Goal: Task Accomplishment & Management: Complete application form

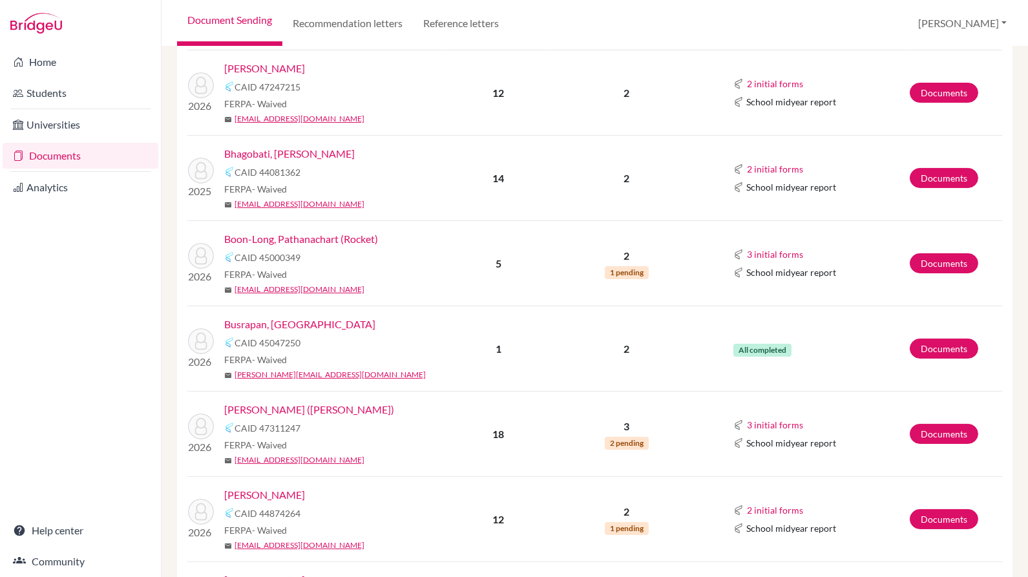
scroll to position [324, 0]
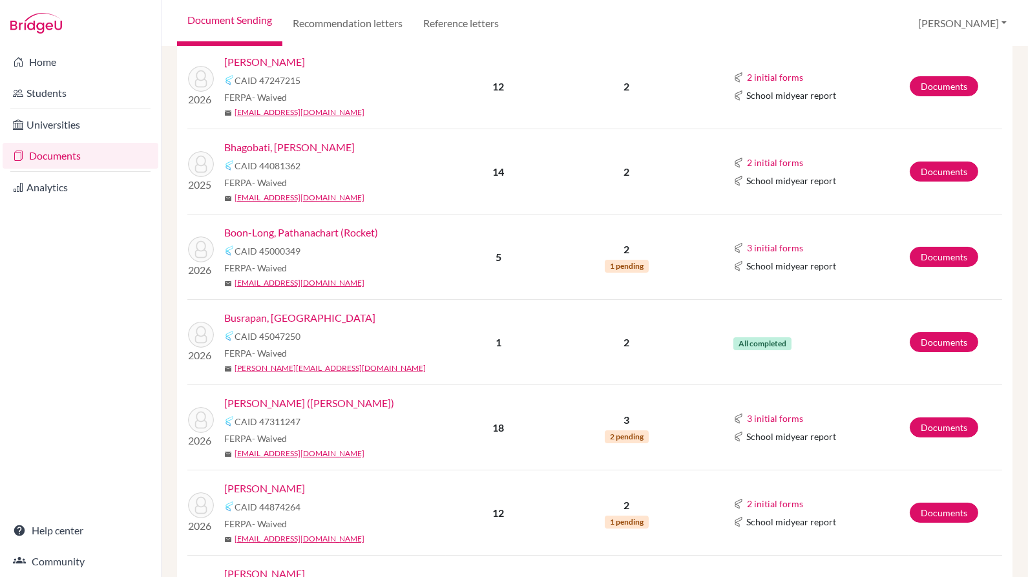
click at [964, 328] on td "Documents" at bounding box center [955, 342] width 93 height 85
click at [928, 337] on link "Documents" at bounding box center [944, 342] width 68 height 20
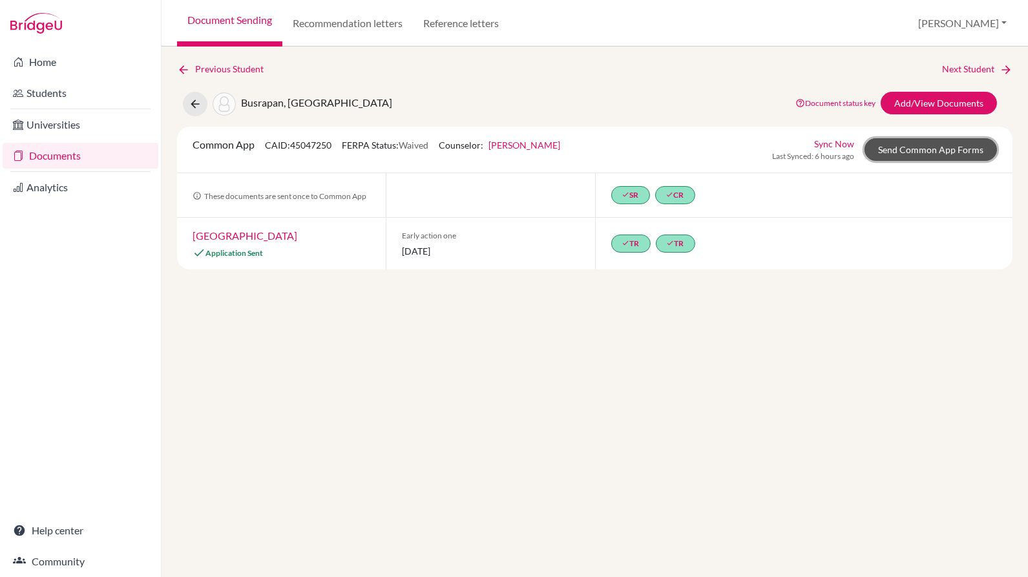
click at [972, 149] on link "Send Common App Forms" at bounding box center [930, 149] width 132 height 23
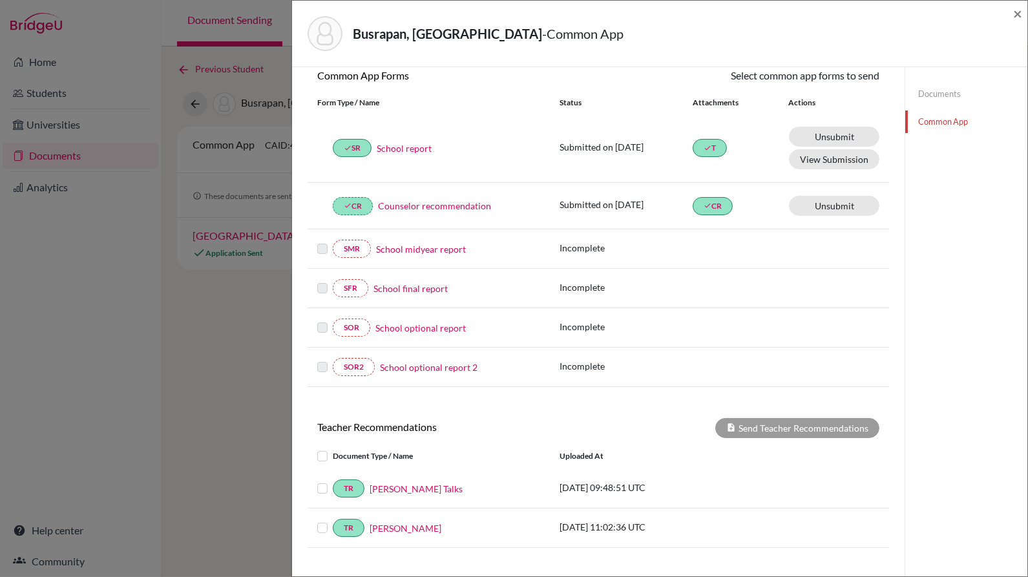
scroll to position [125, 0]
click at [935, 96] on link "Documents" at bounding box center [966, 94] width 122 height 23
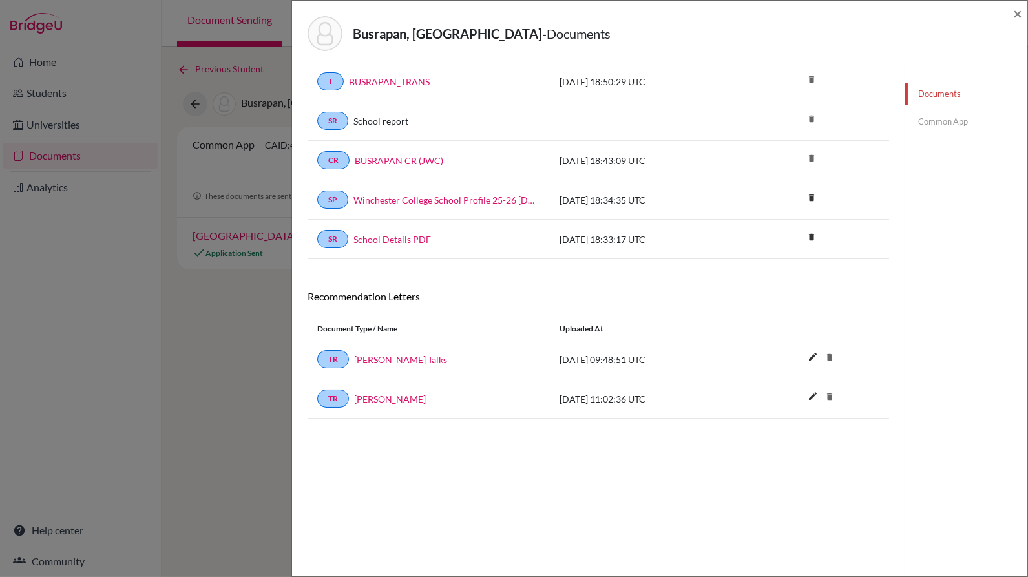
scroll to position [67, 0]
click at [944, 122] on link "Common App" at bounding box center [966, 121] width 122 height 23
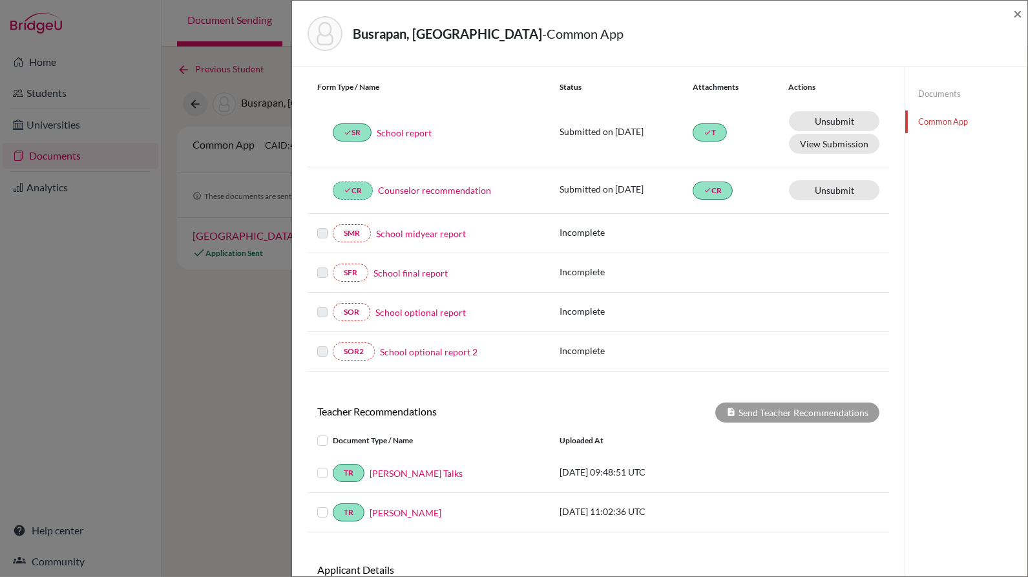
scroll to position [172, 0]
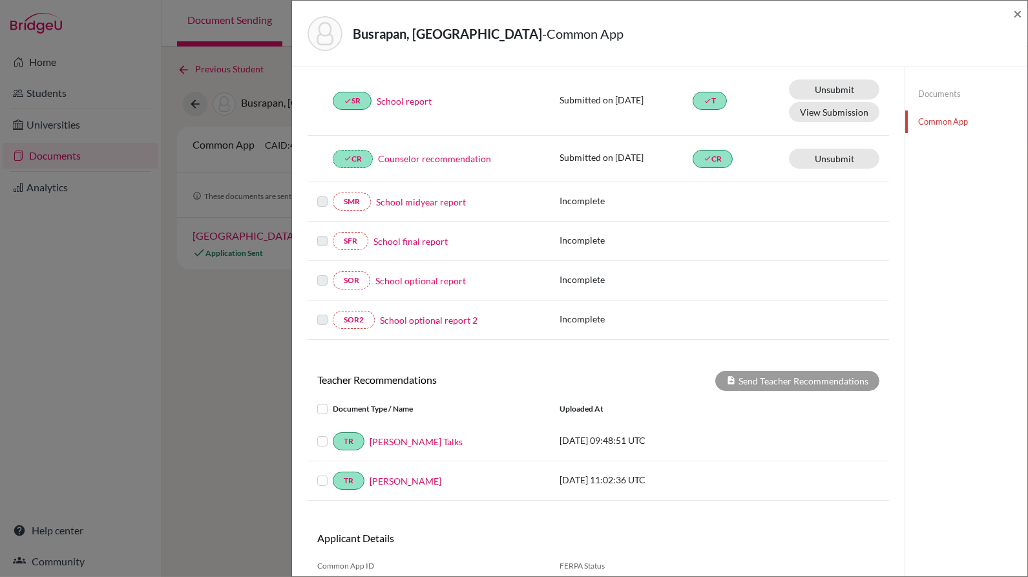
click at [939, 93] on link "Documents" at bounding box center [966, 94] width 122 height 23
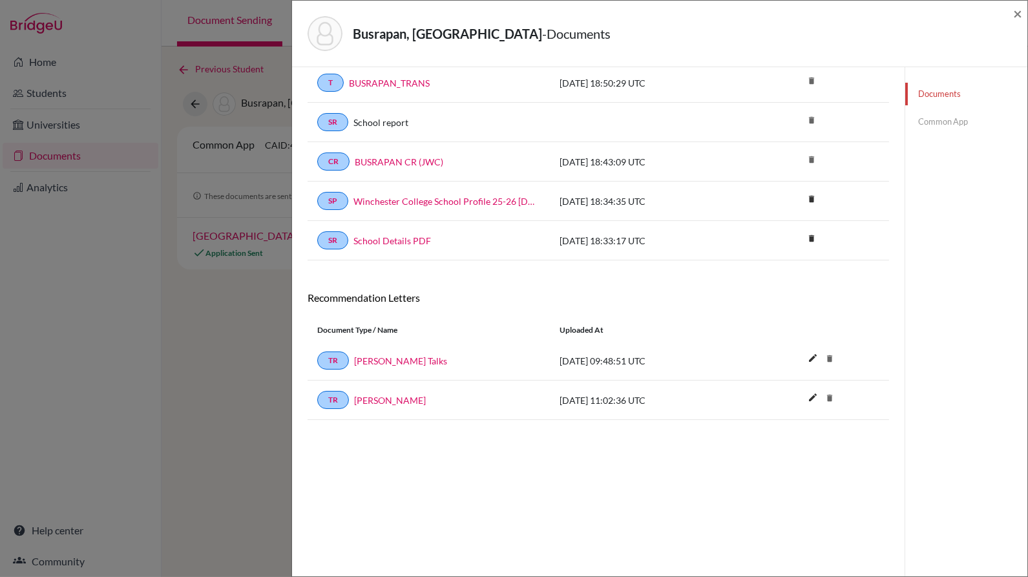
click at [946, 124] on link "Common App" at bounding box center [966, 121] width 122 height 23
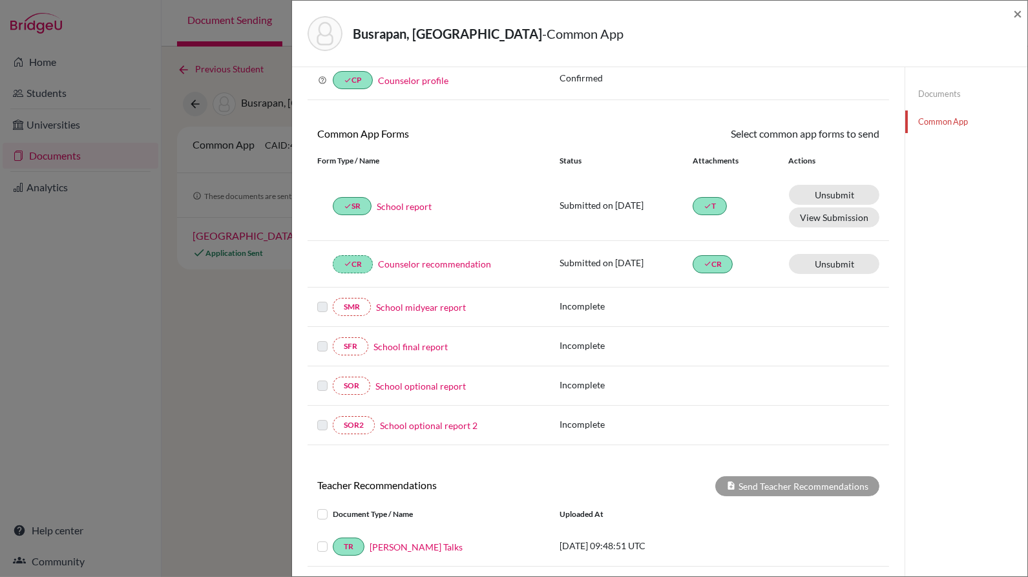
click at [945, 90] on link "Documents" at bounding box center [966, 94] width 122 height 23
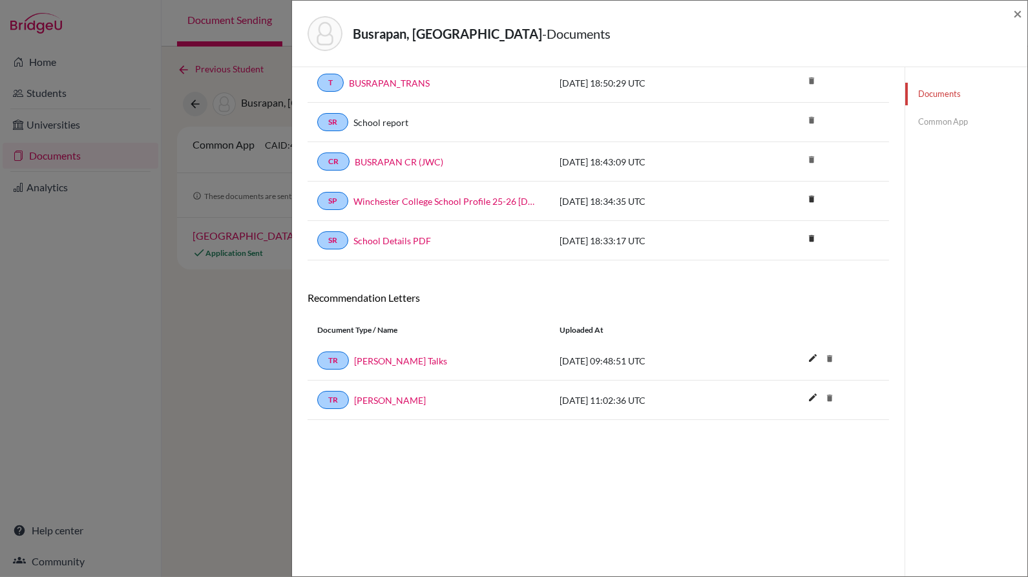
click at [950, 118] on link "Common App" at bounding box center [966, 121] width 122 height 23
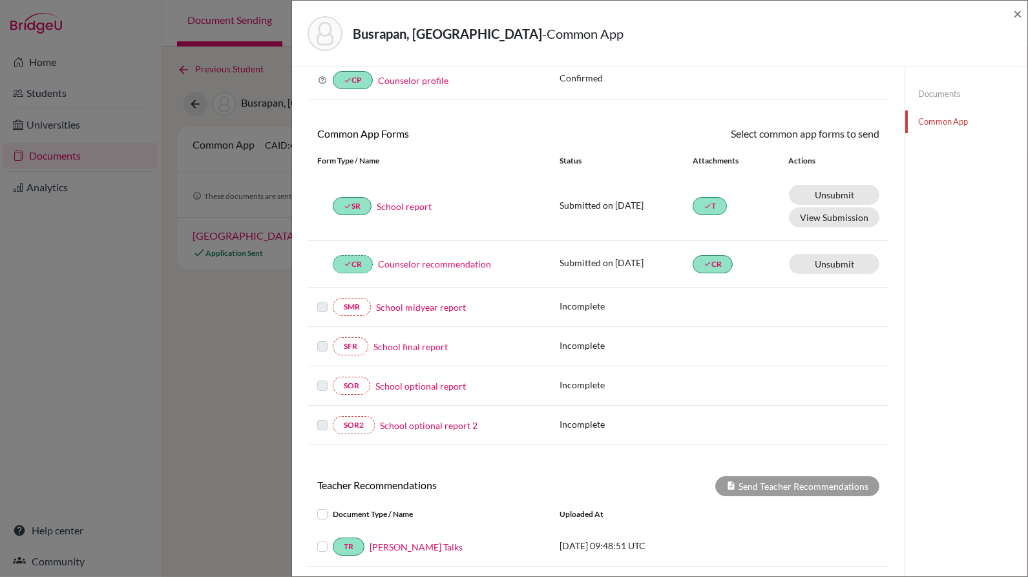
click at [945, 92] on link "Documents" at bounding box center [966, 94] width 122 height 23
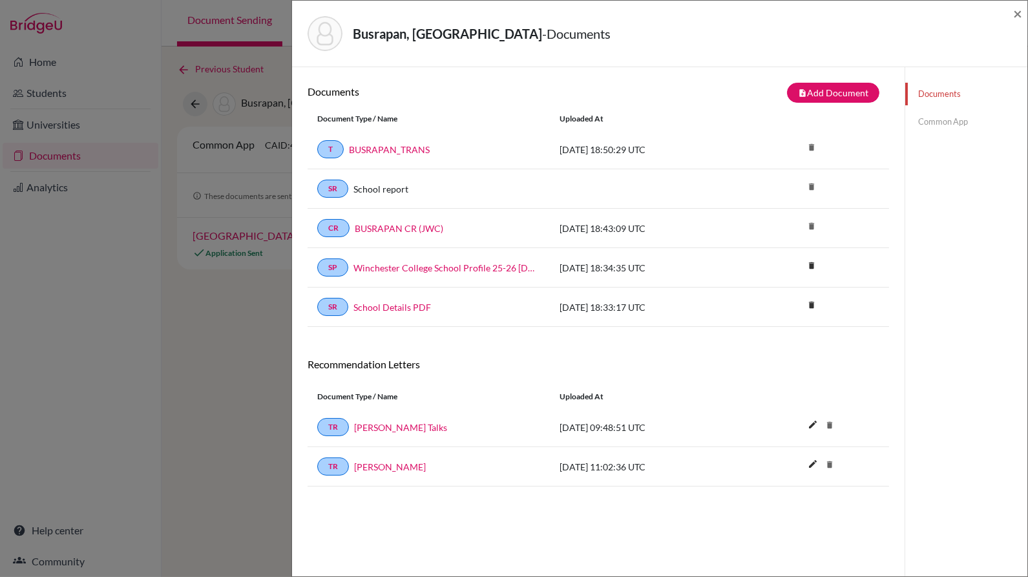
click at [957, 114] on link "Common App" at bounding box center [966, 121] width 122 height 23
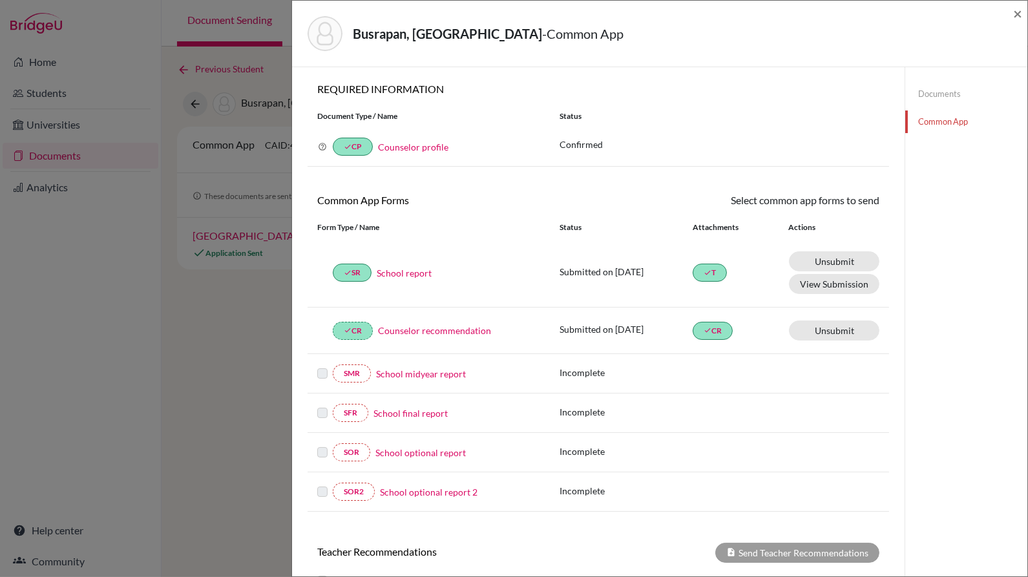
click at [439, 146] on link "Counselor profile" at bounding box center [413, 146] width 70 height 11
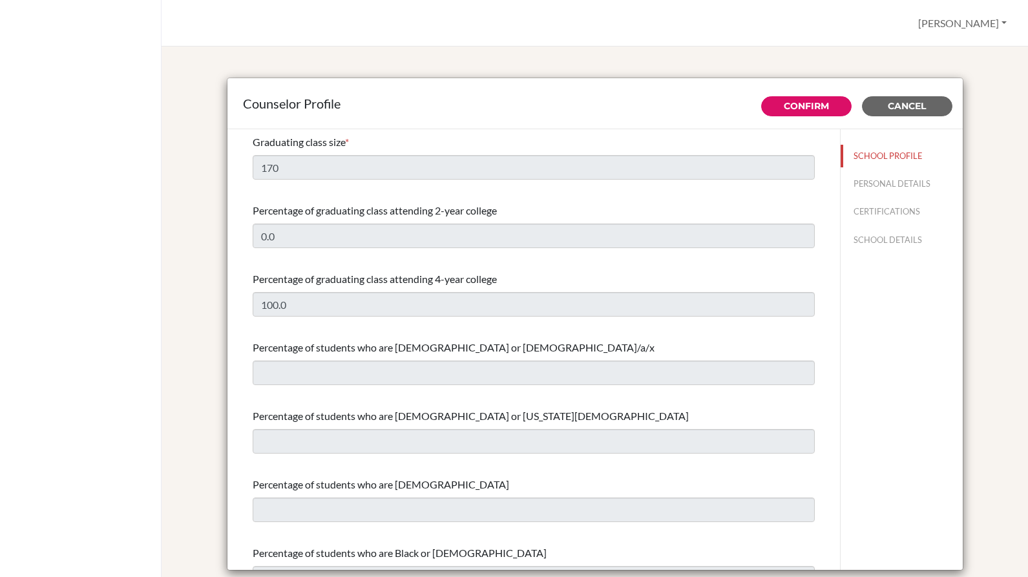
select select "0"
select select "352773"
click at [912, 102] on span "Cancel" at bounding box center [907, 106] width 38 height 12
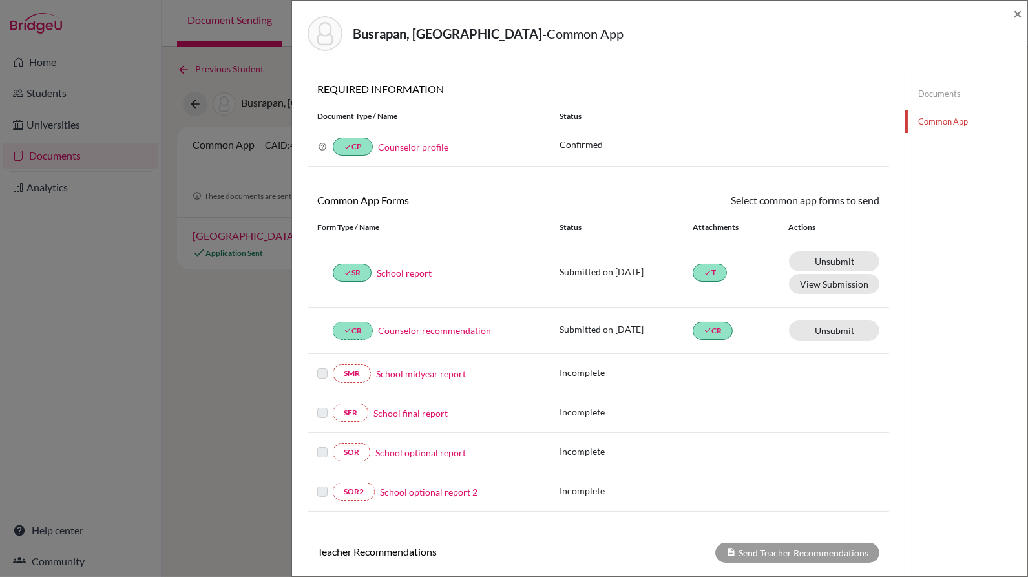
click at [468, 326] on link "Counselor recommendation" at bounding box center [434, 331] width 113 height 14
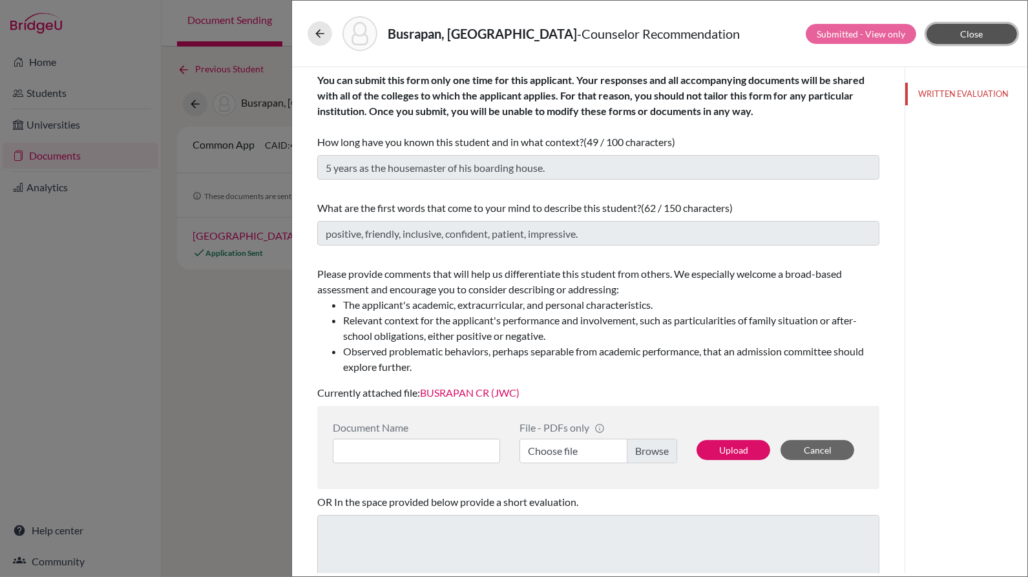
click at [972, 32] on span "Close" at bounding box center [972, 33] width 23 height 11
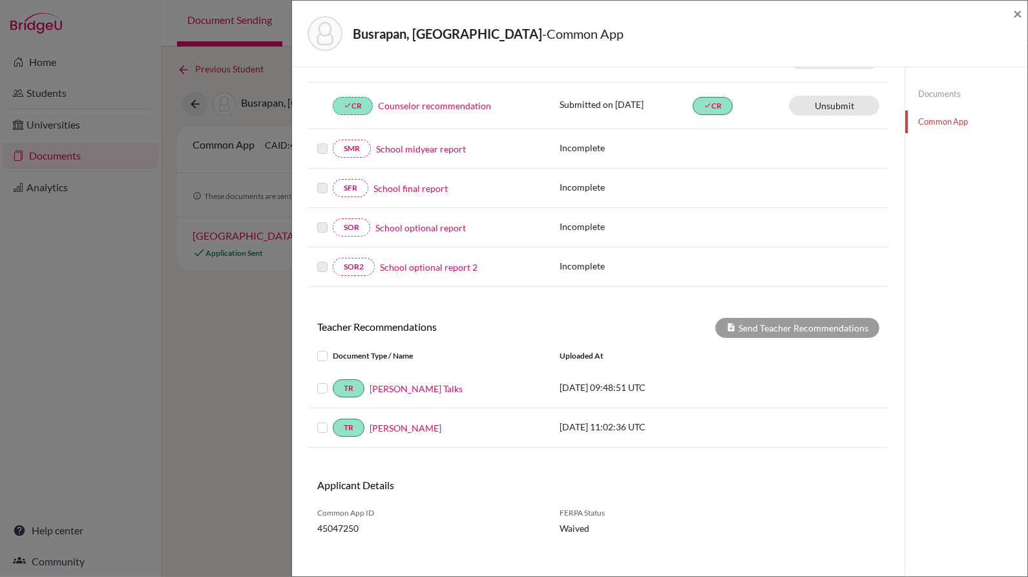
scroll to position [218, 0]
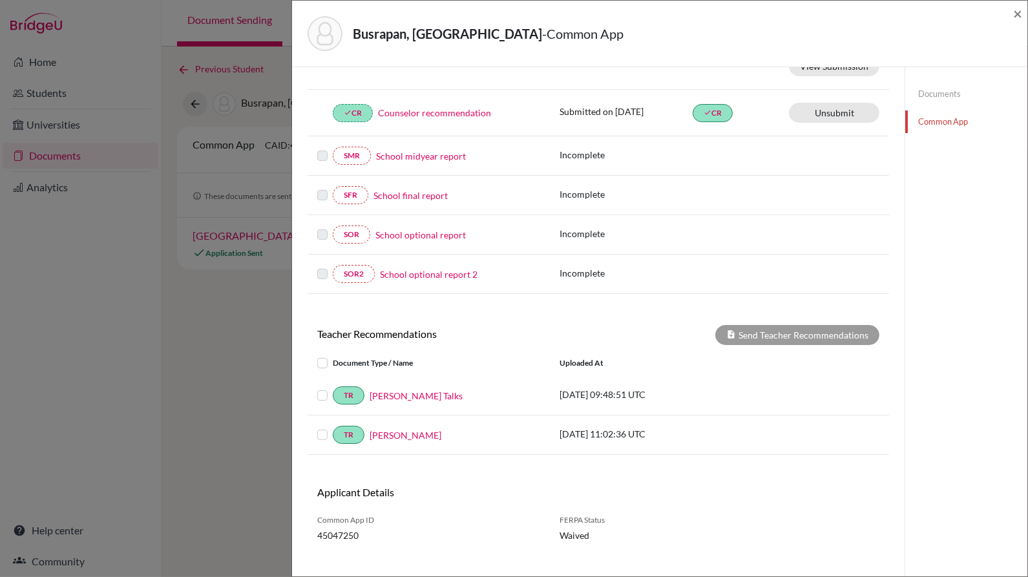
click at [386, 389] on link "Claire Talks" at bounding box center [416, 396] width 93 height 14
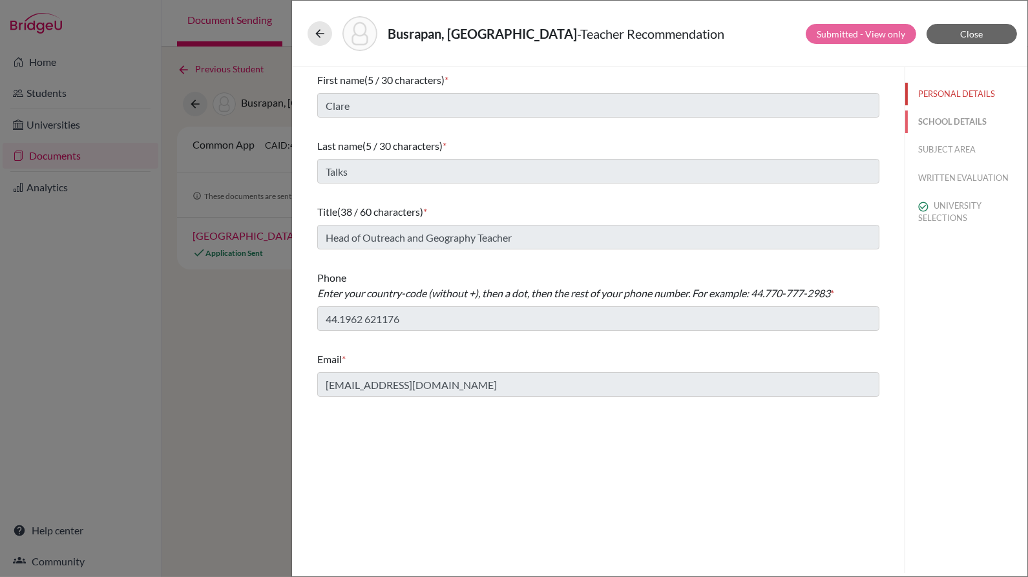
click at [972, 123] on button "SCHOOL DETAILS" at bounding box center [966, 121] width 122 height 23
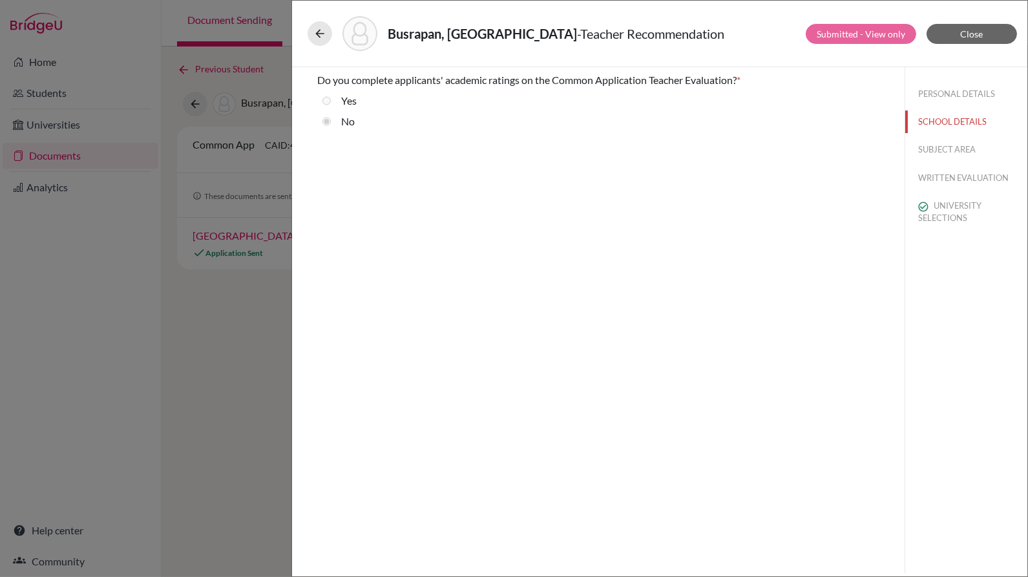
click at [959, 150] on button "SUBJECT AREA" at bounding box center [966, 149] width 122 height 23
select select "4"
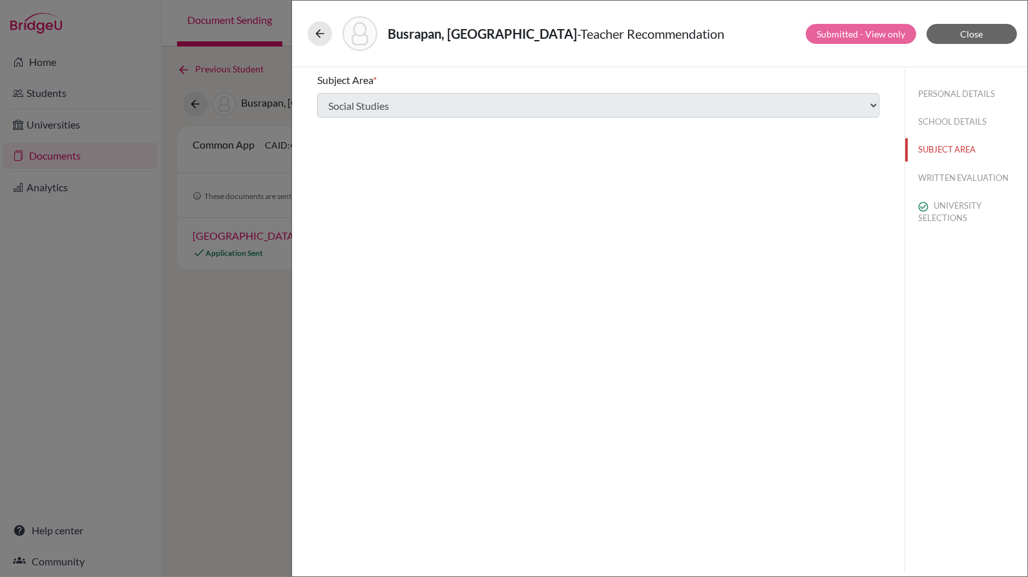
click at [958, 179] on button "WRITTEN EVALUATION" at bounding box center [966, 178] width 122 height 23
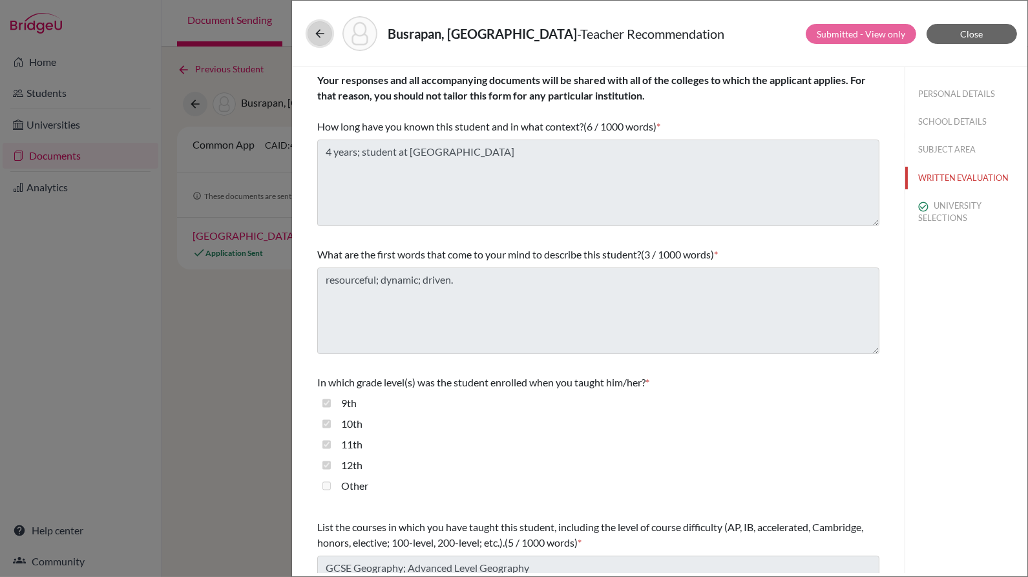
click at [311, 30] on button at bounding box center [319, 33] width 25 height 25
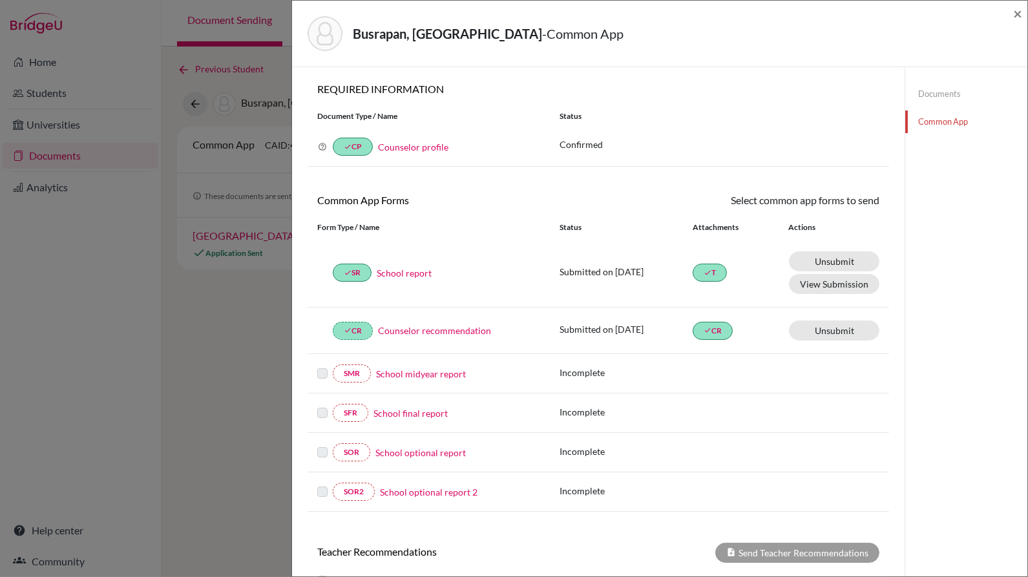
click at [941, 90] on link "Documents" at bounding box center [966, 94] width 122 height 23
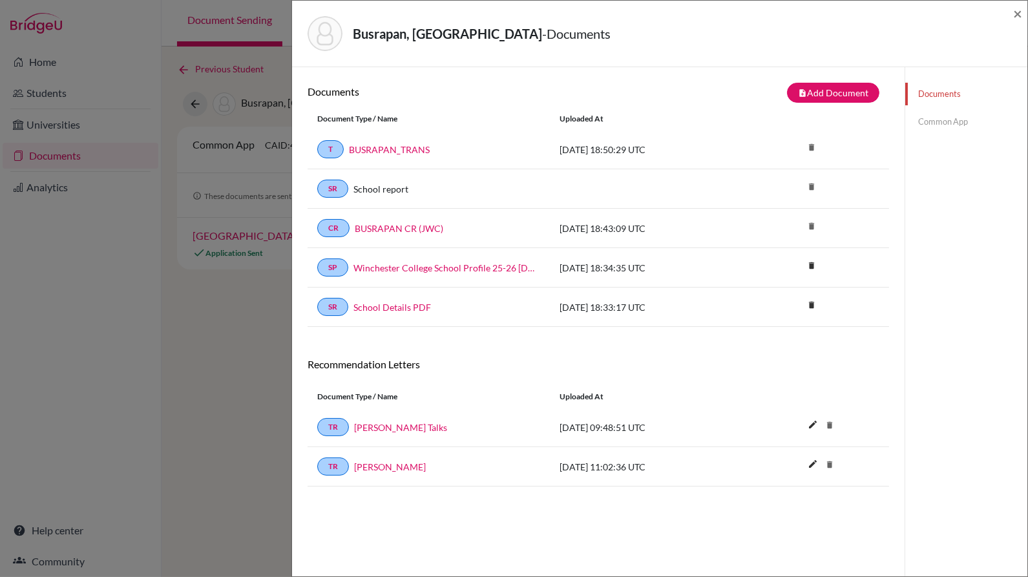
click at [948, 126] on link "Common App" at bounding box center [966, 121] width 122 height 23
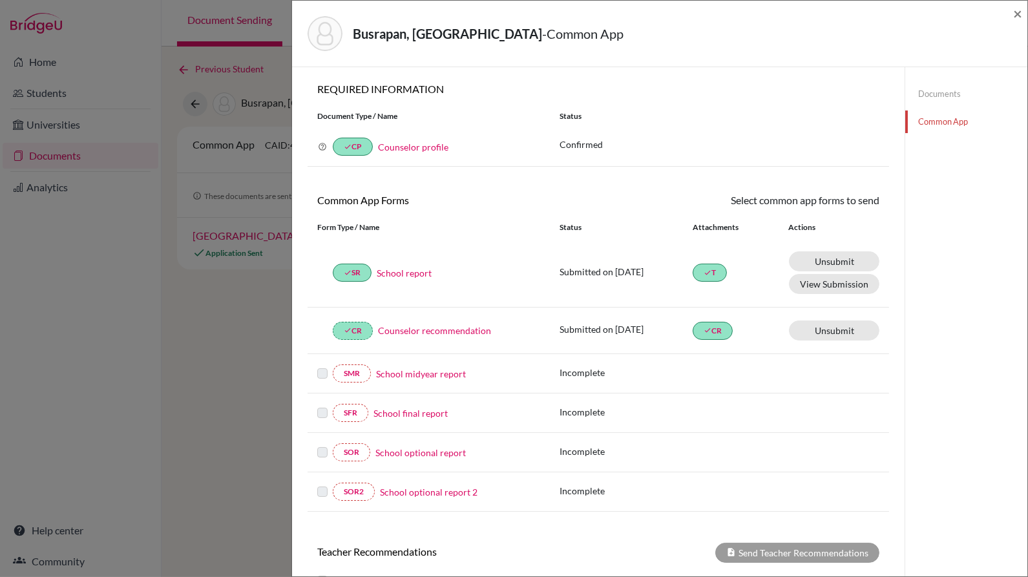
click at [422, 266] on link "School report" at bounding box center [404, 273] width 55 height 14
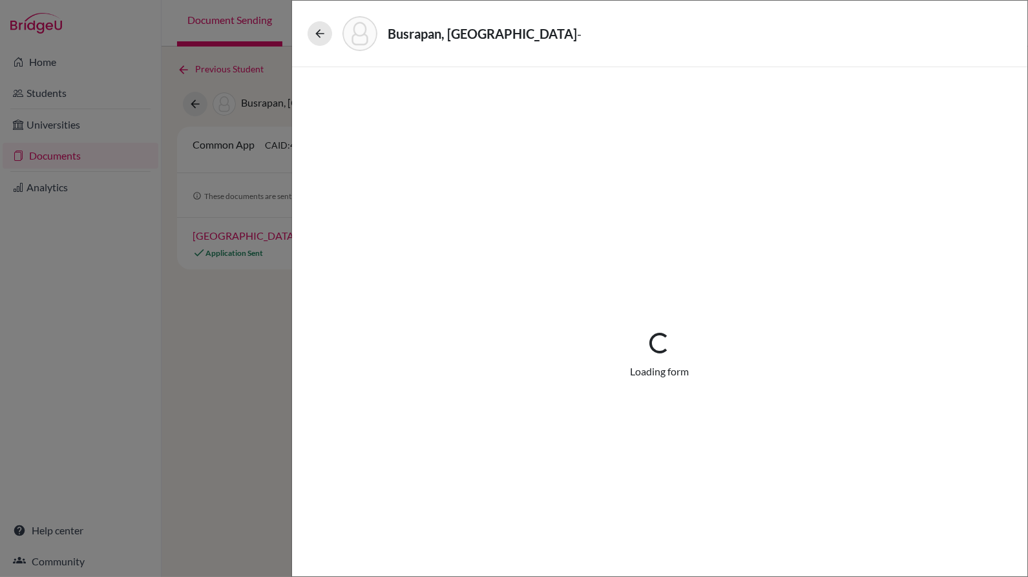
click at [422, 259] on div "Loading... Loading form" at bounding box center [659, 355] width 673 height 515
select select "1"
select select "682412"
select select "0"
select select "1"
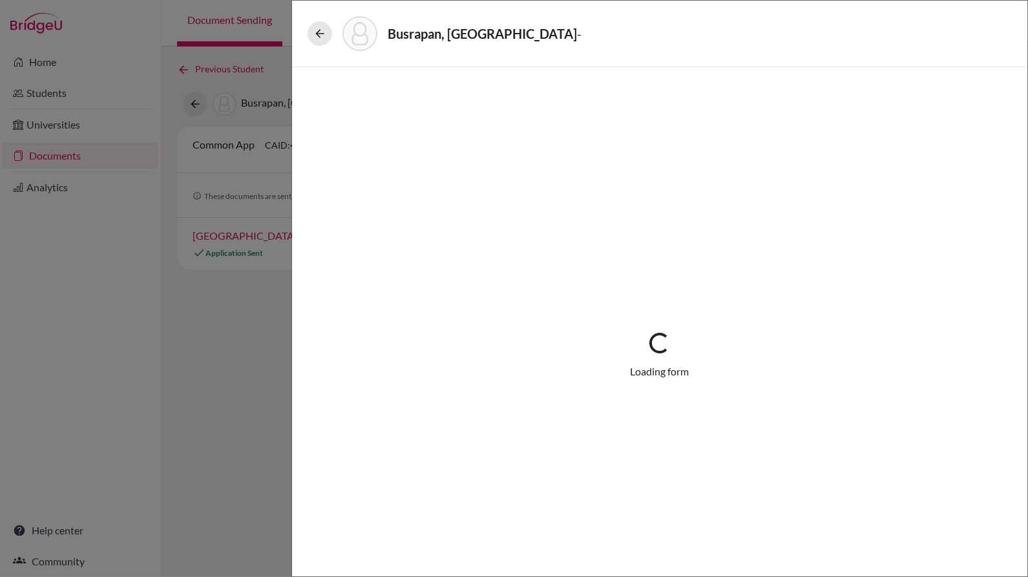
select select "4"
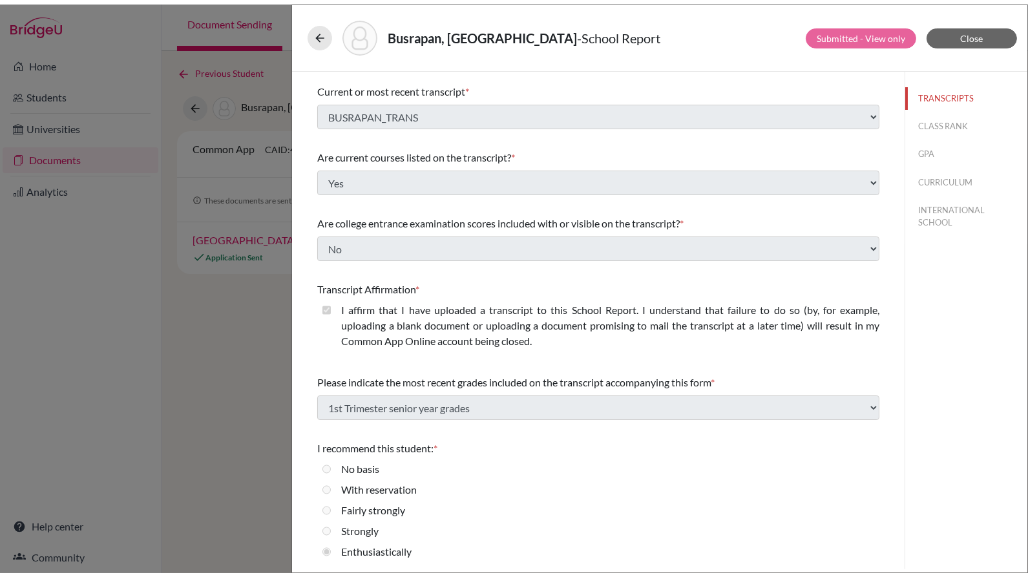
scroll to position [33, 0]
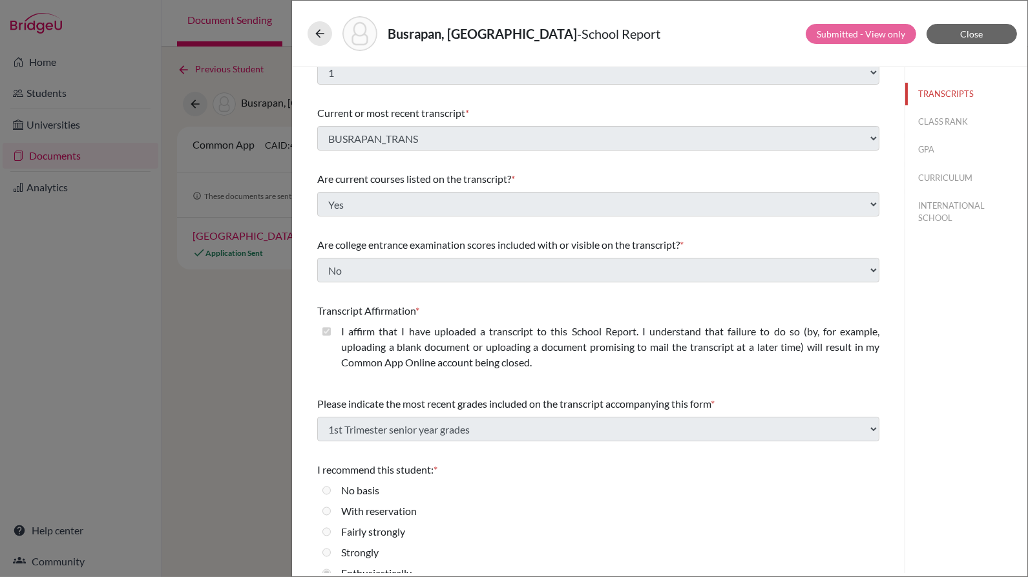
click at [932, 130] on button "CLASS RANK" at bounding box center [966, 121] width 122 height 23
select select "5"
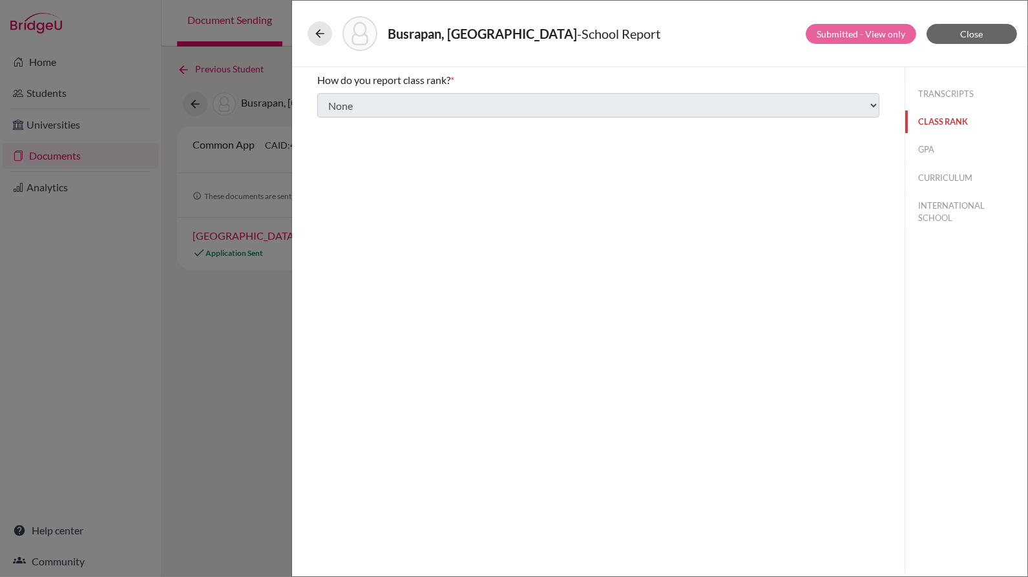
scroll to position [0, 0]
click at [925, 149] on button "GPA" at bounding box center [966, 149] width 122 height 23
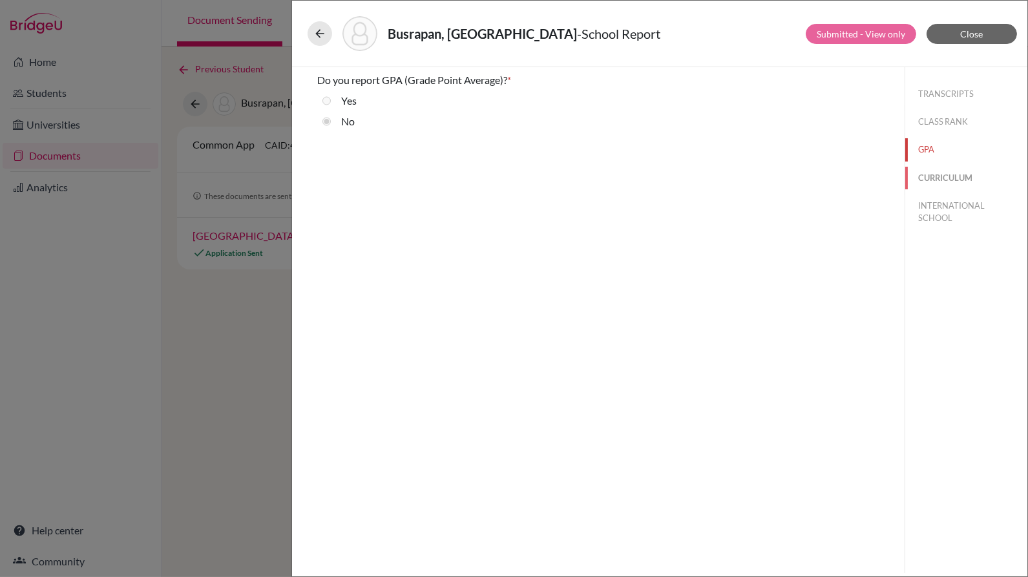
click at [957, 178] on button "CURRICULUM" at bounding box center [966, 178] width 122 height 23
select select "3"
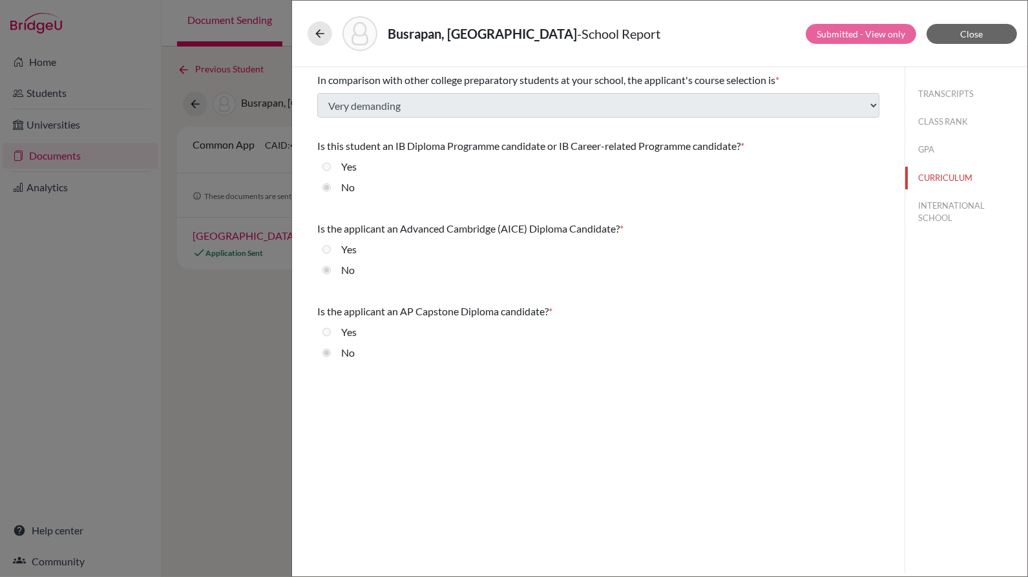
click at [938, 224] on button "INTERNATIONAL SCHOOL" at bounding box center [966, 211] width 122 height 35
radio input "true"
select select "14"
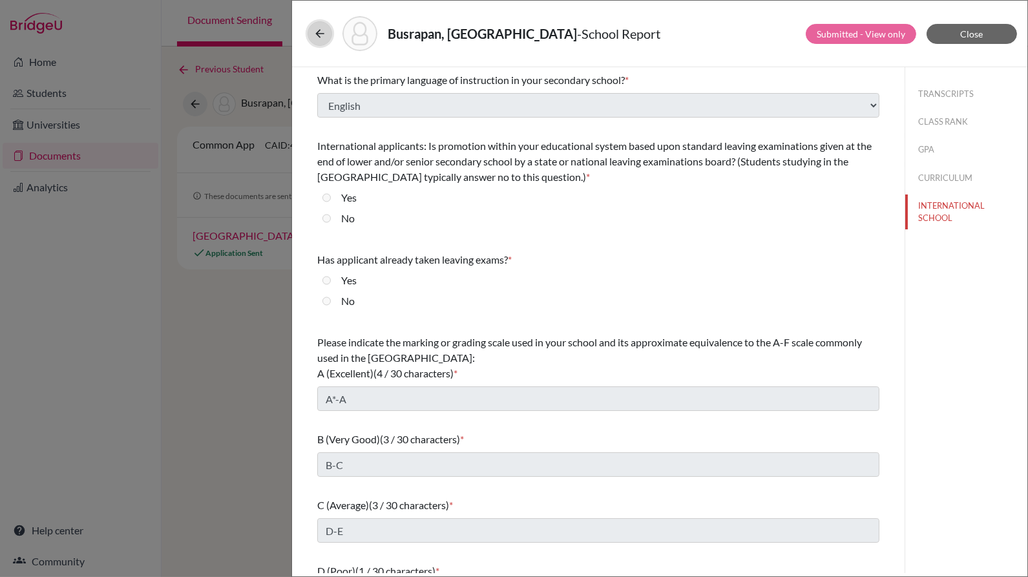
click at [314, 38] on icon at bounding box center [319, 33] width 13 height 13
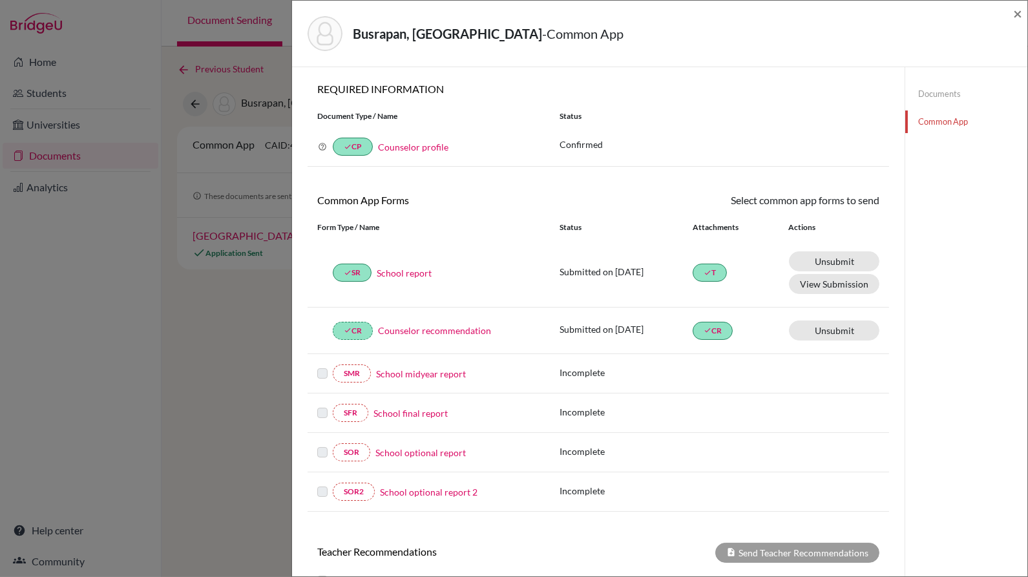
click at [1019, 14] on span "×" at bounding box center [1017, 13] width 9 height 19
